Goal: Transaction & Acquisition: Download file/media

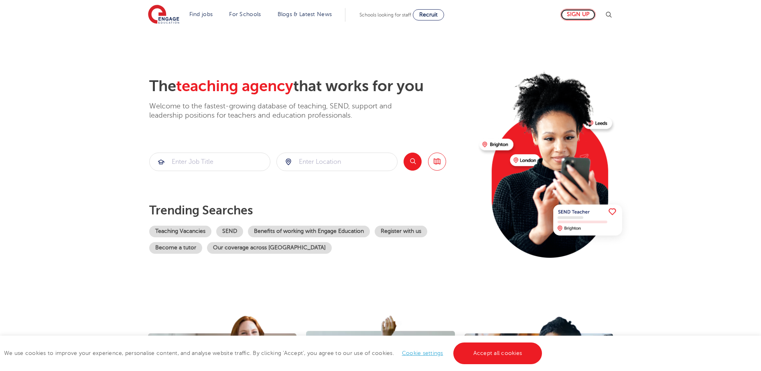
click at [584, 12] on link "Sign up" at bounding box center [577, 15] width 35 height 12
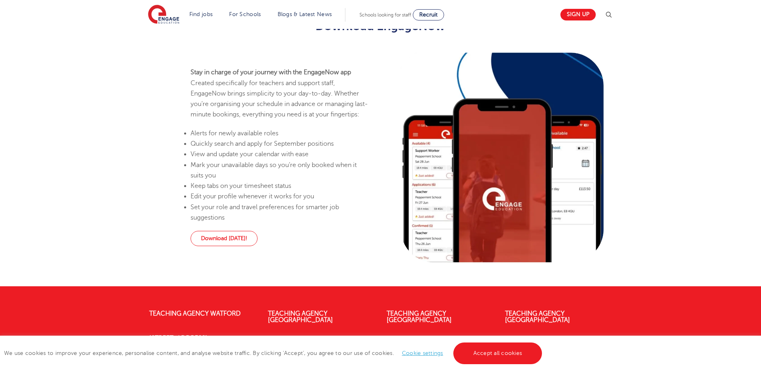
scroll to position [722, 0]
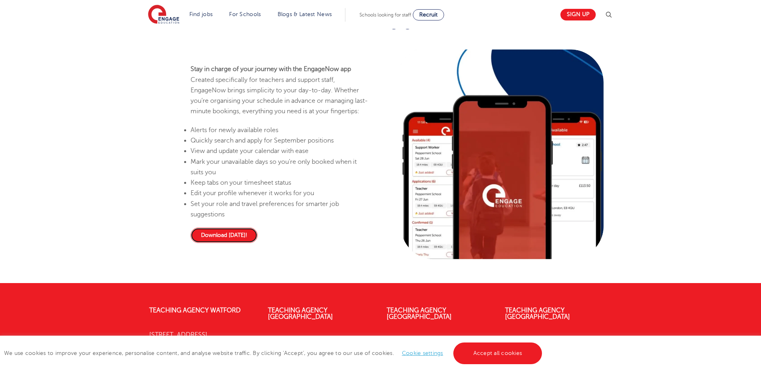
click at [221, 243] on link "Download [DATE]!" at bounding box center [224, 234] width 67 height 15
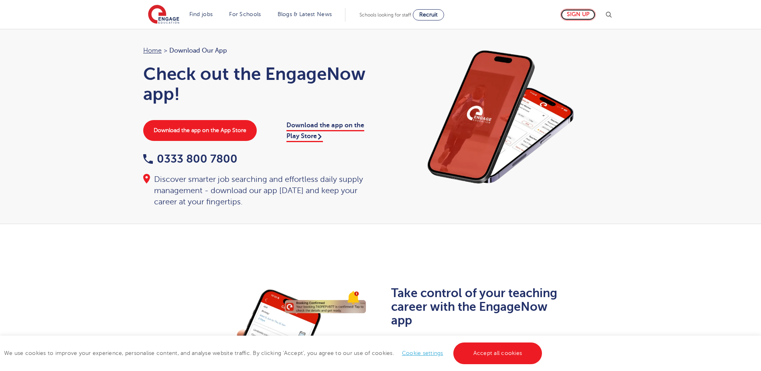
click at [578, 13] on link "Sign up" at bounding box center [577, 15] width 35 height 12
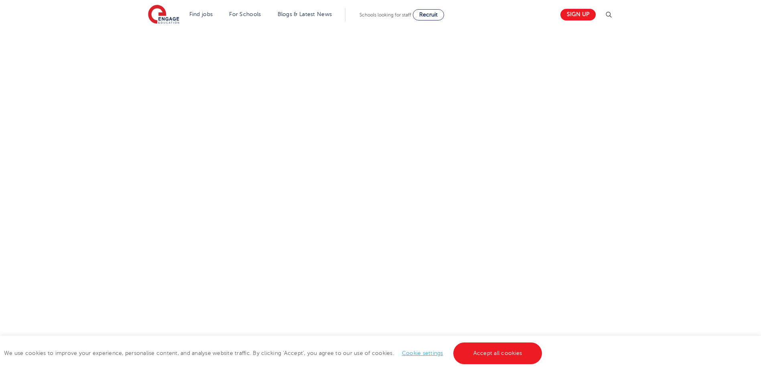
scroll to position [321, 0]
click at [480, 219] on div "Let us know more about you!" at bounding box center [380, 170] width 487 height 435
click at [509, 262] on div "Let us know more about you!" at bounding box center [380, 170] width 487 height 435
click at [588, 252] on div "Let us know more about you!" at bounding box center [380, 213] width 487 height 520
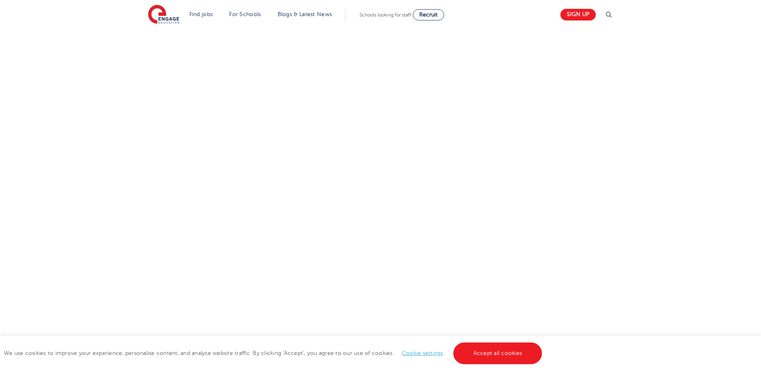
click at [477, 248] on div "Let us know more about you!" at bounding box center [380, 93] width 487 height 520
click at [528, 250] on div "Let us know more about you!" at bounding box center [380, 93] width 487 height 520
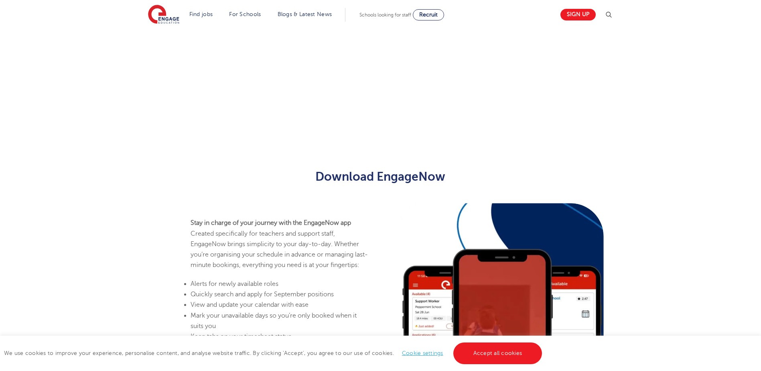
scroll to position [336, 0]
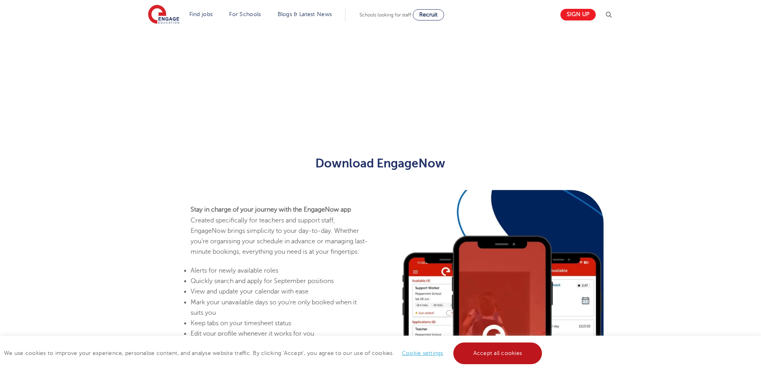
click at [505, 353] on link "Accept all cookies" at bounding box center [497, 353] width 89 height 22
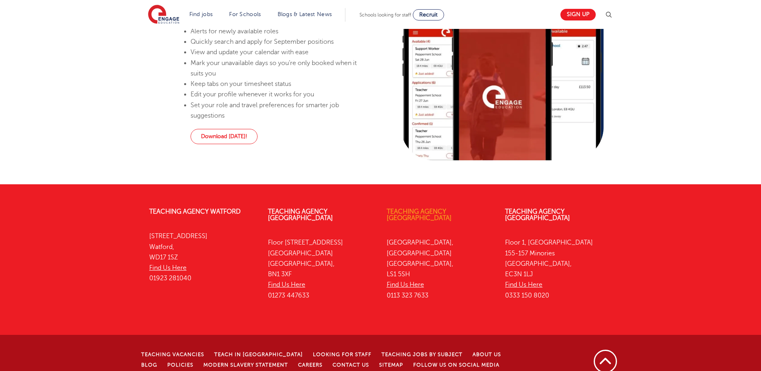
scroll to position [517, 0]
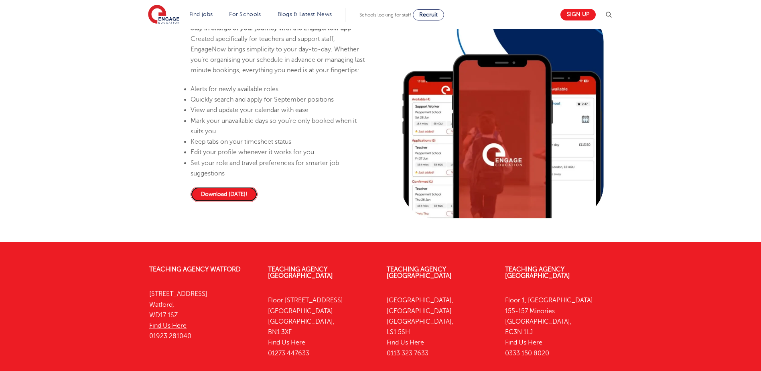
click at [229, 202] on link "Download today!" at bounding box center [224, 194] width 67 height 15
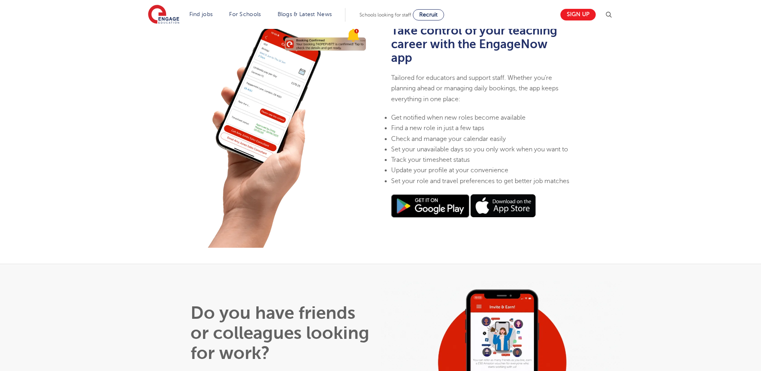
scroll to position [361, 0]
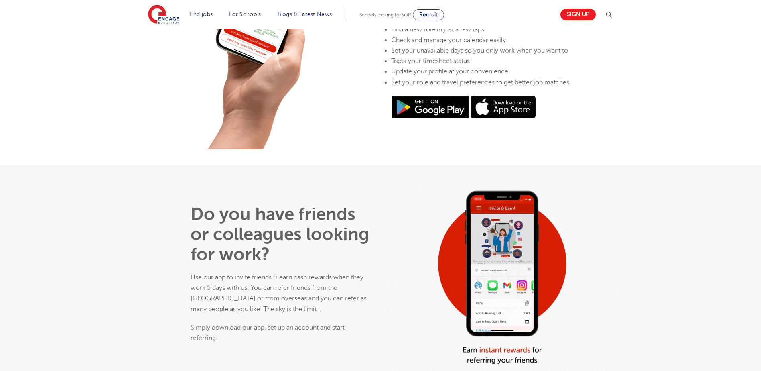
click at [440, 119] on img at bounding box center [430, 106] width 78 height 23
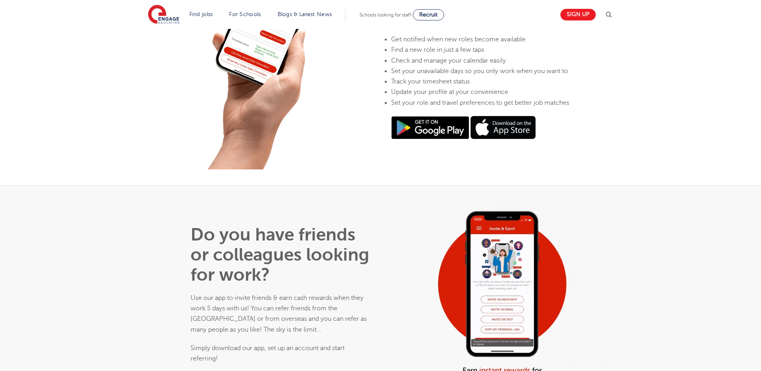
scroll to position [321, 0]
